Goal: Task Accomplishment & Management: Use online tool/utility

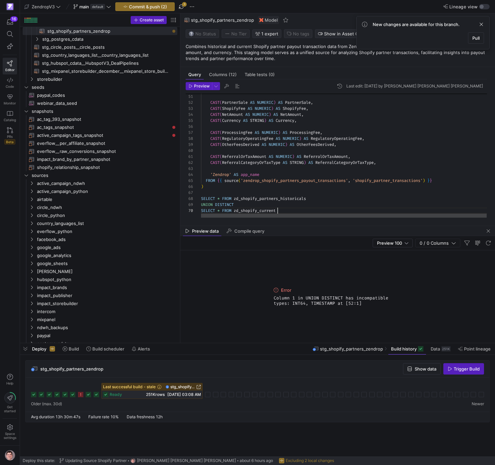
scroll to position [54, 77]
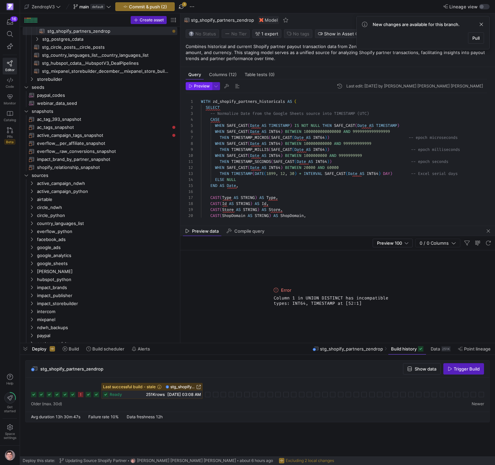
click at [208, 85] on span "Preview" at bounding box center [202, 86] width 16 height 5
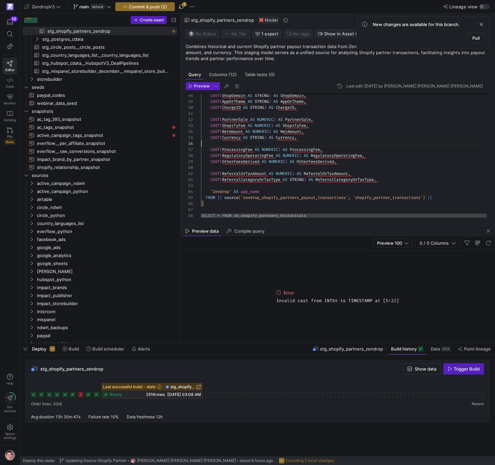
scroll to position [30, 0]
drag, startPoint x: 286, startPoint y: 145, endPoint x: 284, endPoint y: 141, distance: 4.2
click at [286, 145] on div "CAST ( ChargeID AS STRING ) AS ChargeID , CAST ( PartnerSale AS NUMERIC ) AS Pa…" at bounding box center [347, 20] width 292 height 430
click at [182, 7] on span "button" at bounding box center [181, 7] width 8 height 8
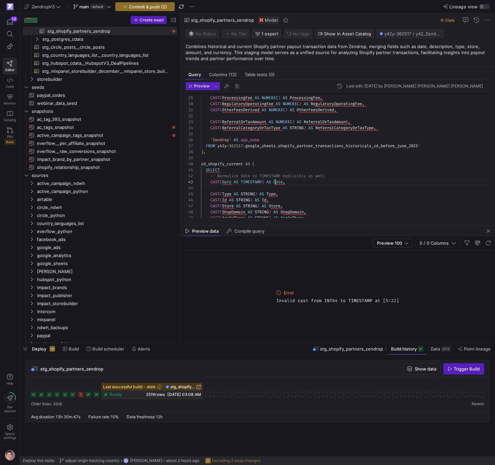
click at [275, 183] on div ") , FROM ` y42y - 362517. google_sheets . shopify_partner_transactions_historic…" at bounding box center [346, 137] width 291 height 432
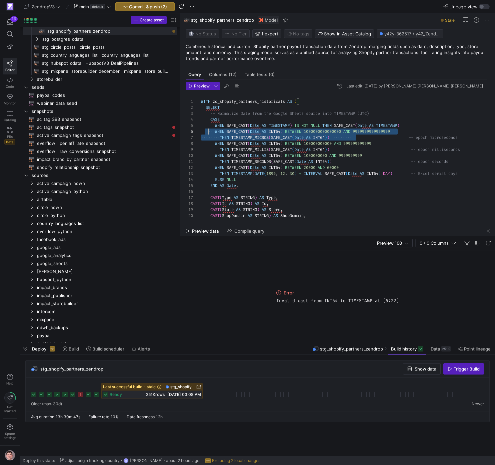
scroll to position [30, 2]
drag, startPoint x: 352, startPoint y: 137, endPoint x: 196, endPoint y: 126, distance: 156.5
click at [201, 126] on div "CAST ( ShopDomain AS STRING ) AS ShopDomain , CAST ( Store AS STRING ) AS Store…" at bounding box center [346, 309] width 291 height 432
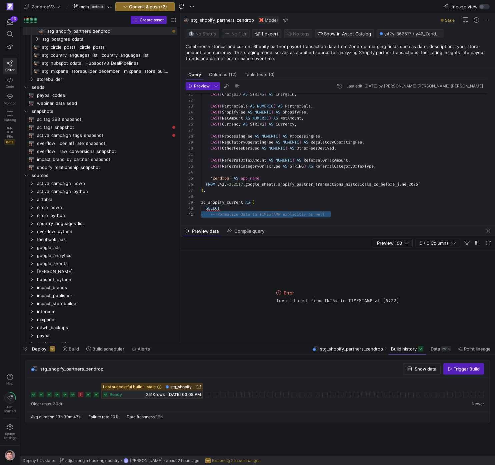
scroll to position [54, 0]
drag, startPoint x: 389, startPoint y: 161, endPoint x: 203, endPoint y: 209, distance: 191.4
click at [202, 210] on div "CAST ( Date AS TIMESTAMP ) AS Date , -- Normalize Date to TIMESTAMP explicitly …" at bounding box center [346, 179] width 291 height 426
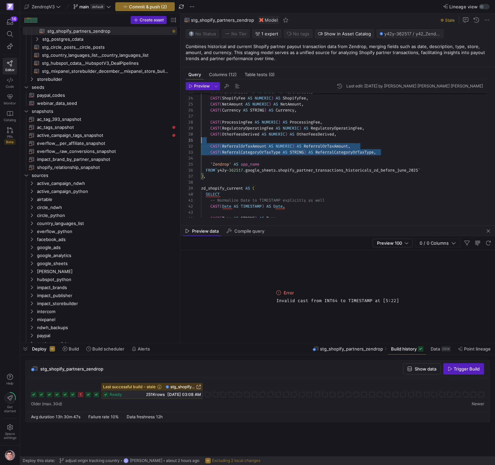
scroll to position [48, 67]
drag, startPoint x: 393, startPoint y: 152, endPoint x: 269, endPoint y: 129, distance: 126.2
click at [269, 129] on div "CAST ( Type AS STRING ) AS Type , CAST ( Date AS TIMESTAMP ) AS Date , -- Norma…" at bounding box center [346, 165] width 291 height 426
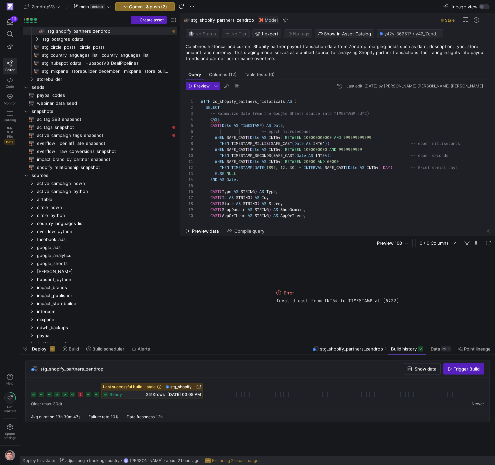
click at [205, 107] on div "CAST ( AppOrTheme AS STRING ) AS AppOrTheme , CAST ( ShopDomain AS STRING ) AS …" at bounding box center [346, 306] width 291 height 426
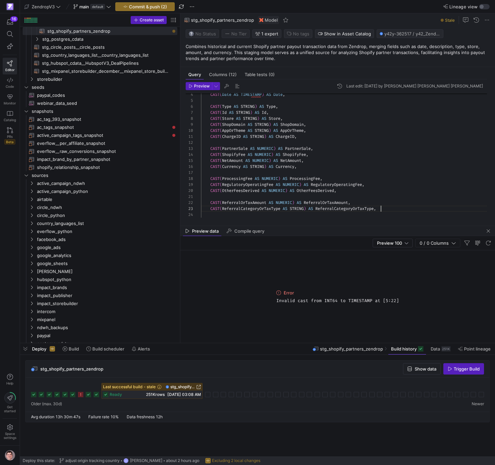
scroll to position [12, 180]
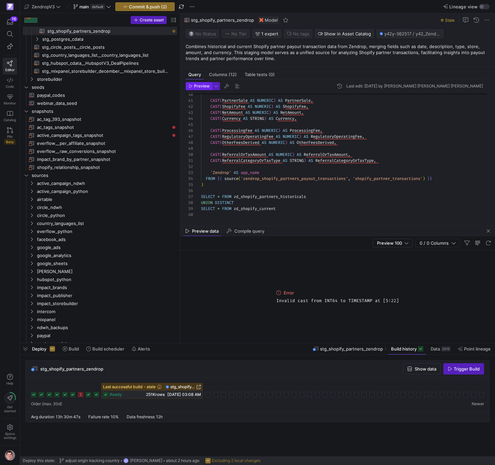
click at [200, 87] on span "Preview" at bounding box center [202, 86] width 16 height 5
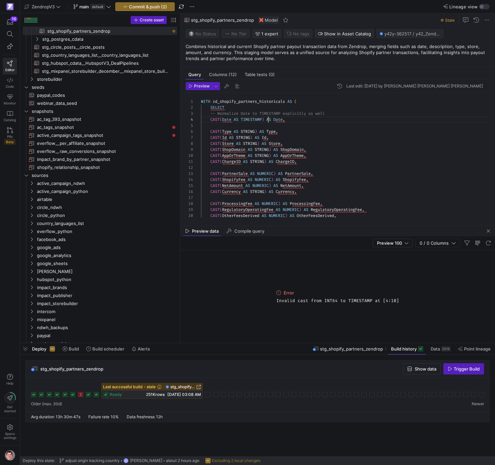
click at [267, 121] on div "CAST ( OtherFeesDerived AS NUMERIC ) AS OtherFeesDerived , CAST ( RegulatoryOpe…" at bounding box center [346, 276] width 291 height 366
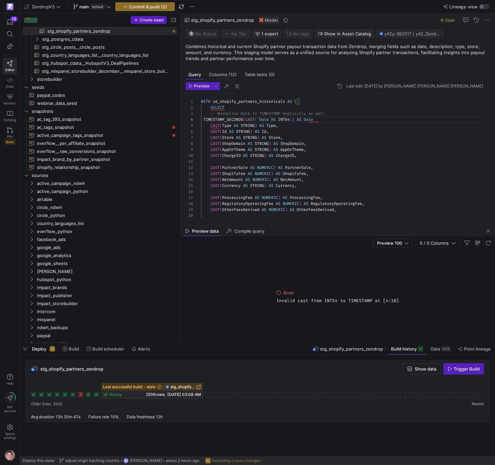
scroll to position [18, 120]
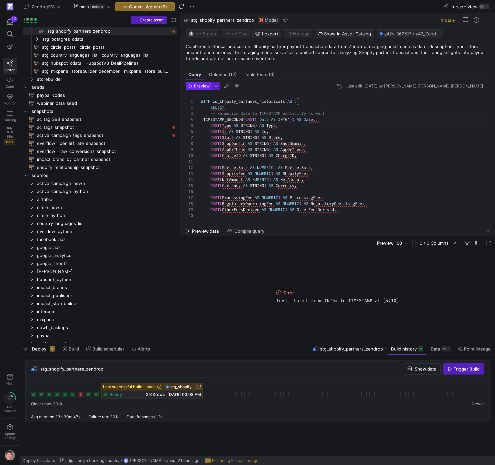
click at [209, 88] on span "Preview" at bounding box center [202, 86] width 16 height 5
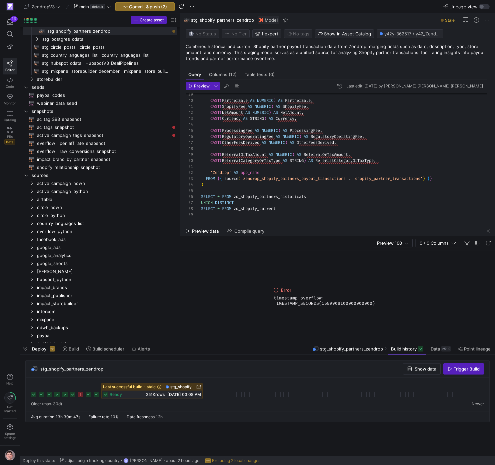
drag, startPoint x: 392, startPoint y: 306, endPoint x: 280, endPoint y: 298, distance: 112.7
click at [273, 300] on div "Error timestamp overflow: TIMESTAMP_SECONDS(1689908100000000000)" at bounding box center [337, 296] width 133 height 92
copy span "timestamp overflow: TIMESTAMP_SECONDS(1689908100000000000)"
